Goal: Task Accomplishment & Management: Manage account settings

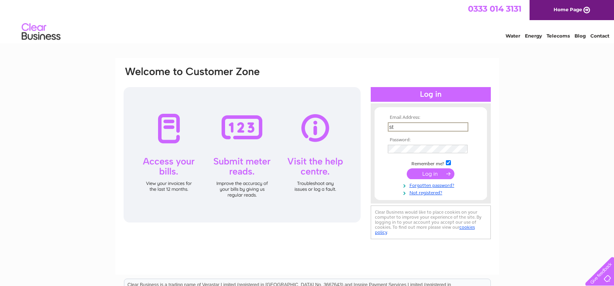
type input "stathotel@aol.com"
click at [432, 174] on input "submit" at bounding box center [431, 173] width 48 height 11
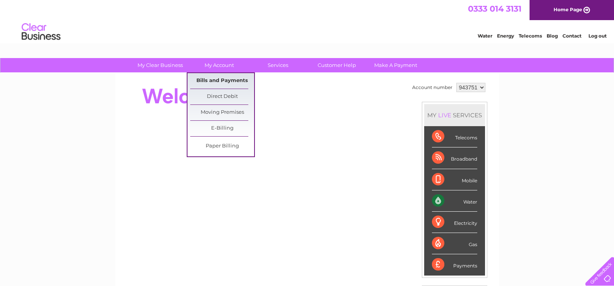
click at [212, 80] on link "Bills and Payments" at bounding box center [222, 81] width 64 height 16
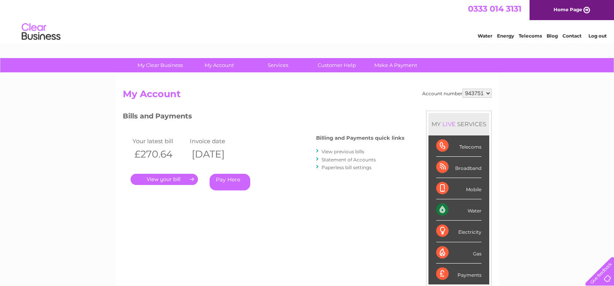
click at [166, 179] on link "." at bounding box center [164, 179] width 67 height 11
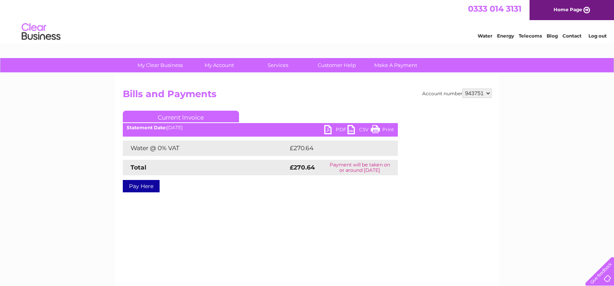
click at [337, 129] on link "PDF" at bounding box center [335, 130] width 23 height 11
click at [598, 37] on link "Log out" at bounding box center [598, 36] width 18 height 6
